Goal: Transaction & Acquisition: Purchase product/service

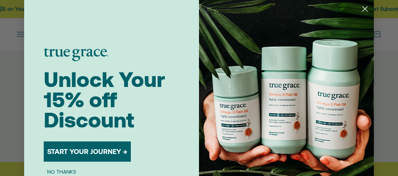
click at [366, 10] on circle "Close dialog" at bounding box center [365, 9] width 12 height 12
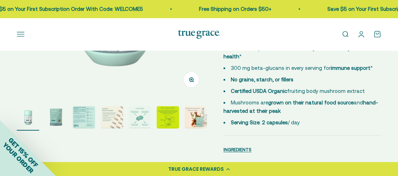
scroll to position [113, 0]
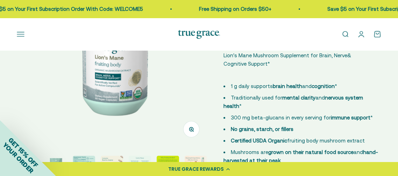
click at [189, 129] on icon "button" at bounding box center [191, 129] width 5 height 5
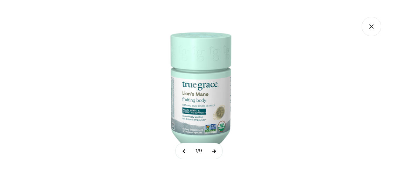
click at [212, 151] on button at bounding box center [213, 151] width 17 height 16
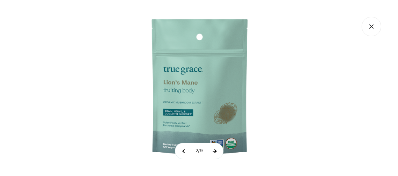
click at [212, 151] on button at bounding box center [213, 151] width 17 height 16
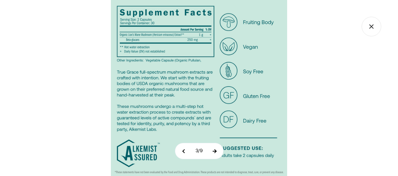
click at [212, 151] on button at bounding box center [213, 151] width 17 height 16
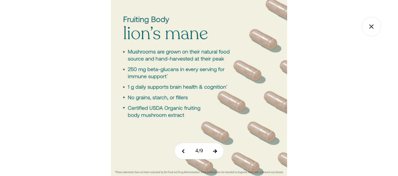
click at [212, 151] on button at bounding box center [214, 151] width 17 height 16
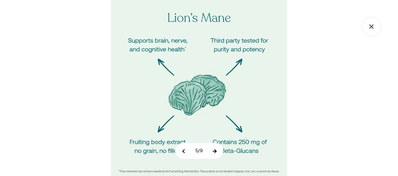
click at [212, 151] on button at bounding box center [213, 151] width 17 height 16
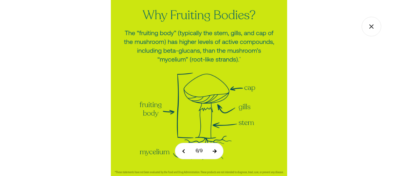
click at [212, 151] on button at bounding box center [213, 151] width 17 height 16
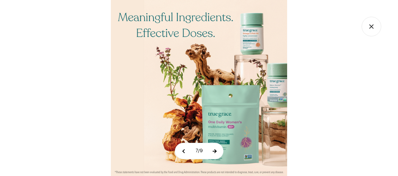
click at [212, 151] on button at bounding box center [213, 151] width 17 height 16
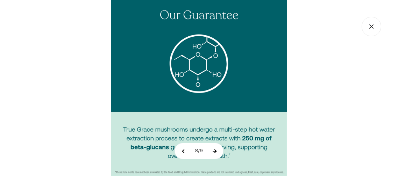
click at [212, 151] on button at bounding box center [213, 151] width 17 height 16
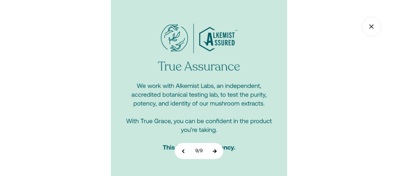
click at [212, 151] on button at bounding box center [213, 151] width 17 height 16
